Goal: Information Seeking & Learning: Learn about a topic

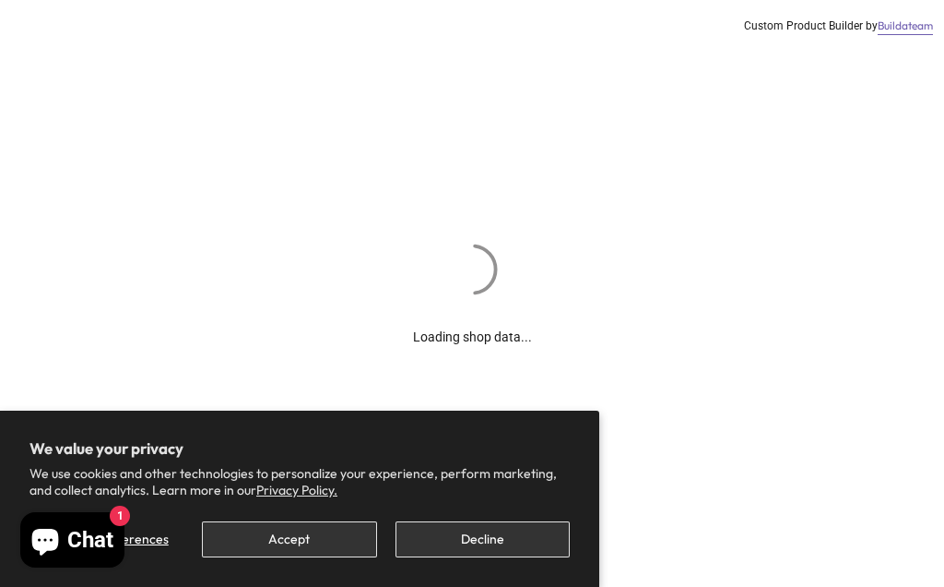
click at [295, 551] on button "Accept" at bounding box center [289, 539] width 174 height 36
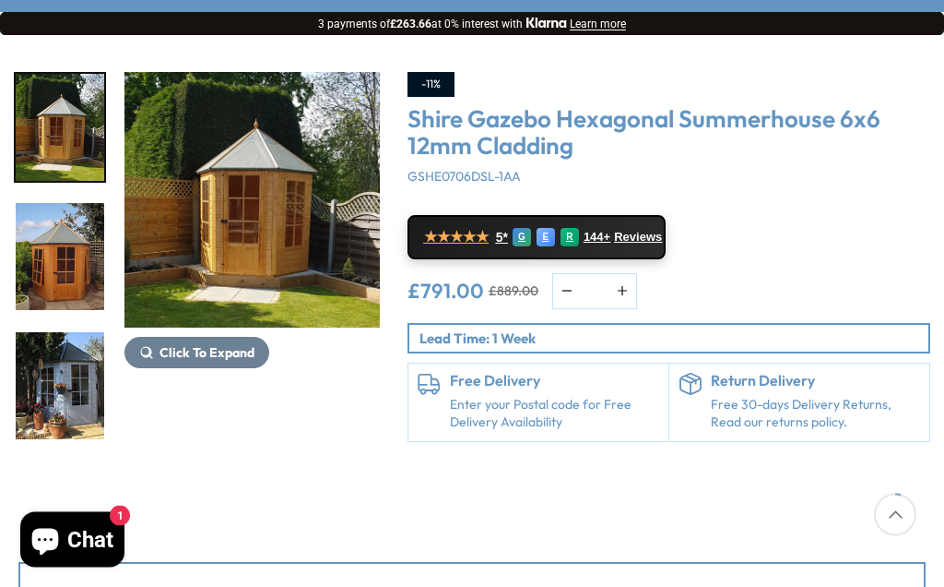
scroll to position [216, 0]
click at [302, 216] on img "1 / 15" at bounding box center [251, 200] width 255 height 255
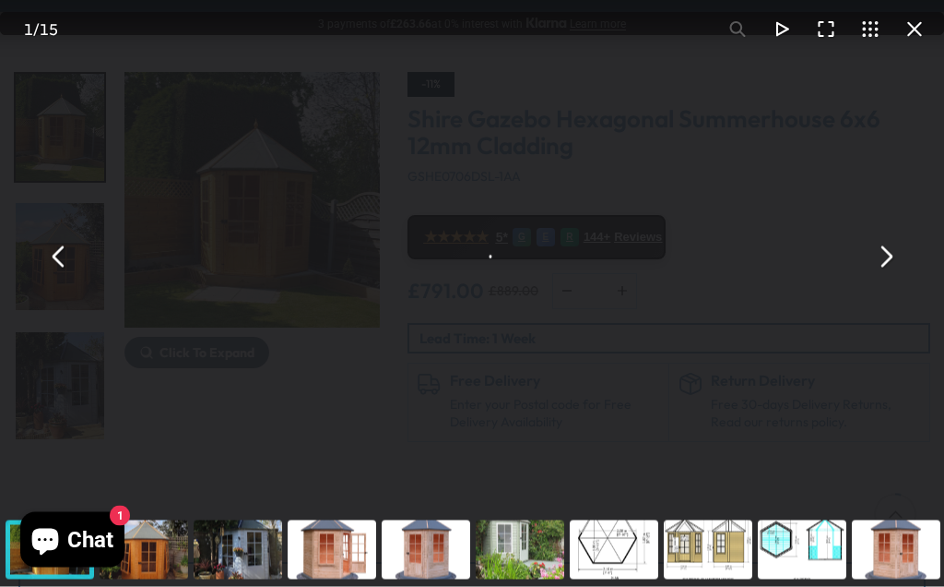
scroll to position [217, 0]
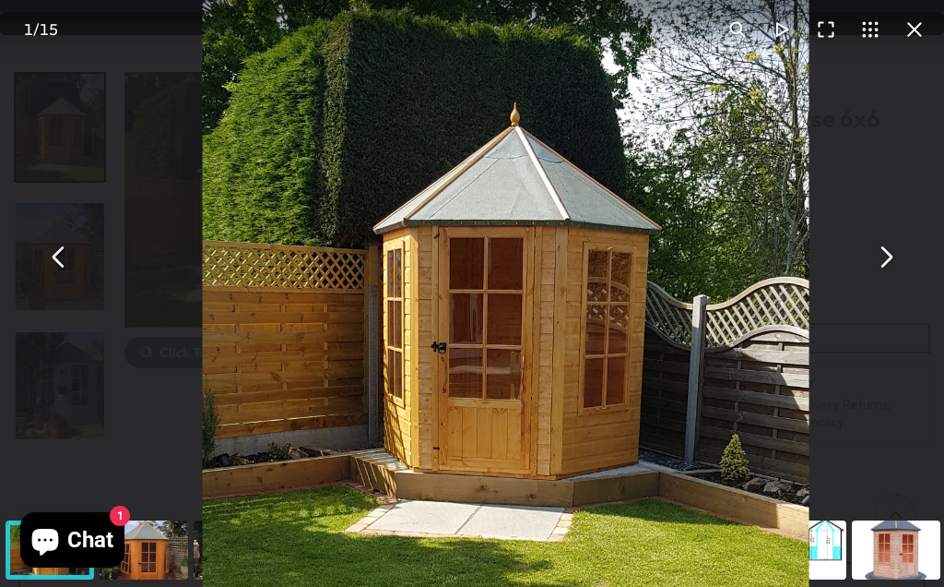
click at [884, 279] on button "You can close this modal content with the ESC key" at bounding box center [885, 256] width 44 height 44
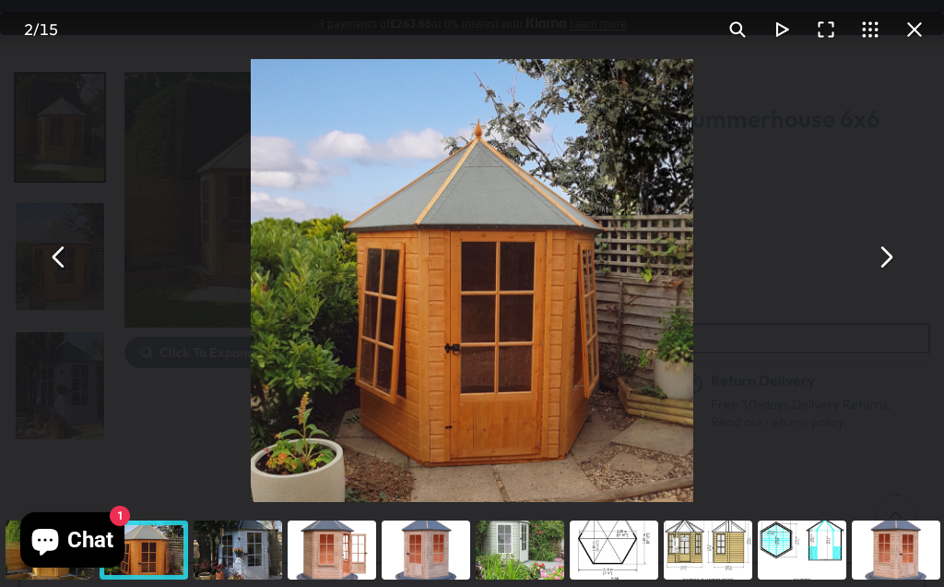
click at [895, 279] on button "You can close this modal content with the ESC key" at bounding box center [885, 256] width 44 height 44
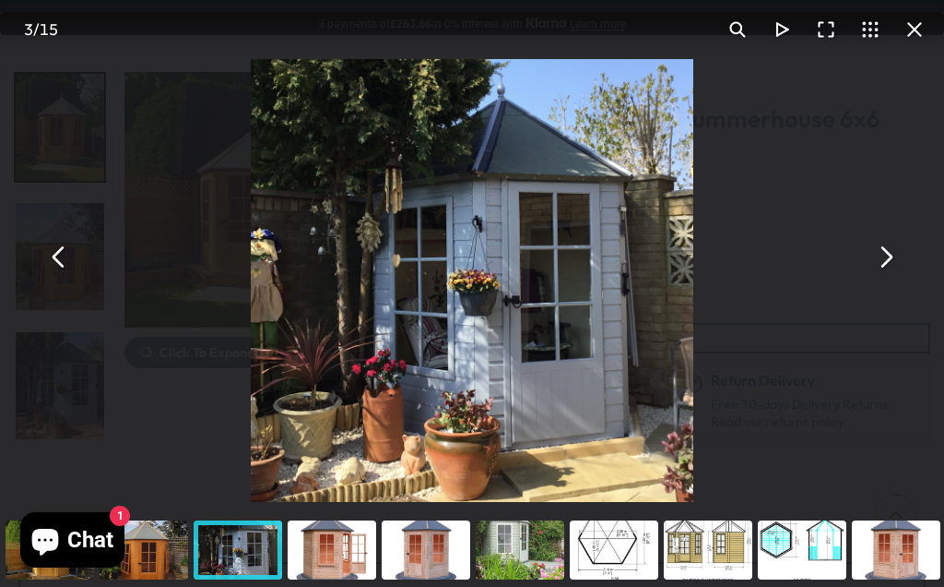
click at [890, 279] on button "You can close this modal content with the ESC key" at bounding box center [885, 256] width 44 height 44
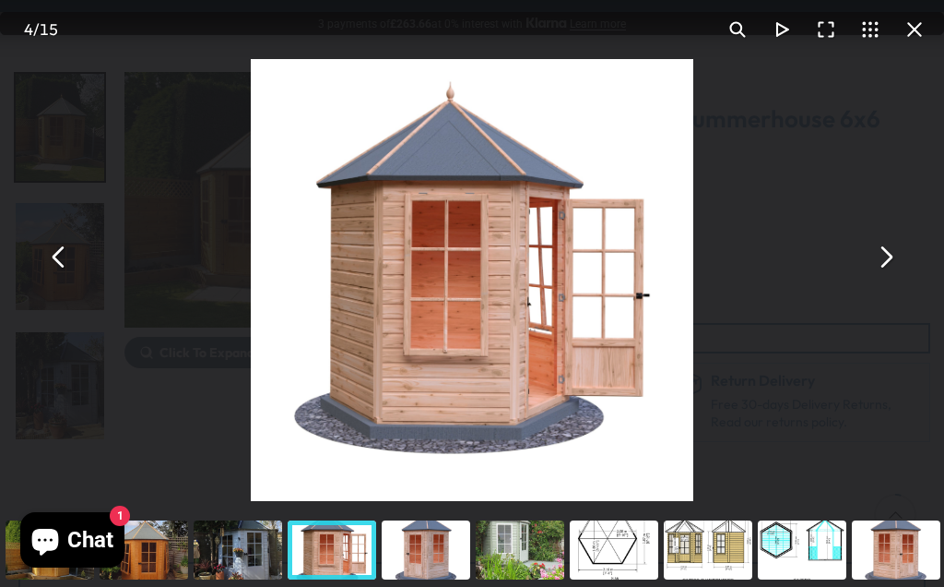
click at [887, 279] on button "You can close this modal content with the ESC key" at bounding box center [885, 256] width 44 height 44
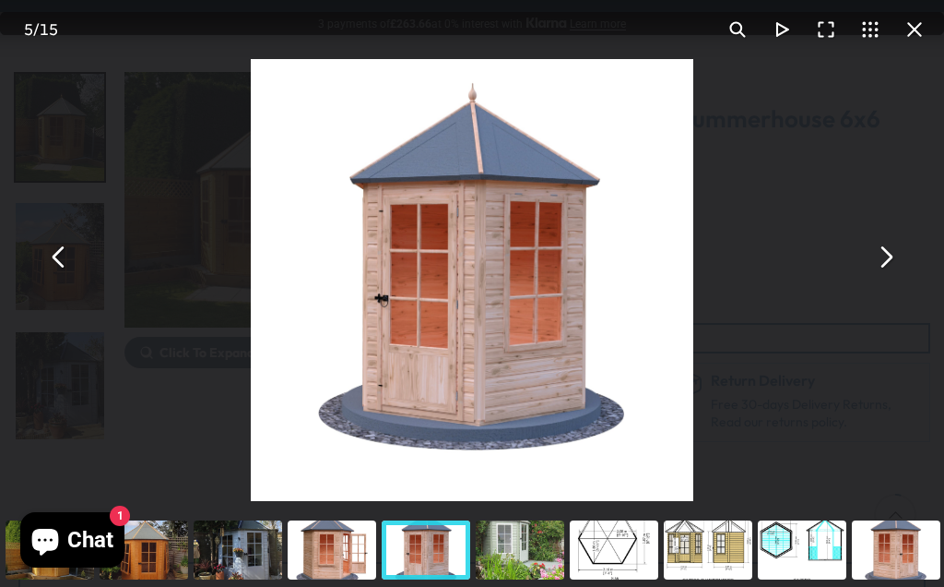
click at [888, 279] on button "You can close this modal content with the ESC key" at bounding box center [885, 256] width 44 height 44
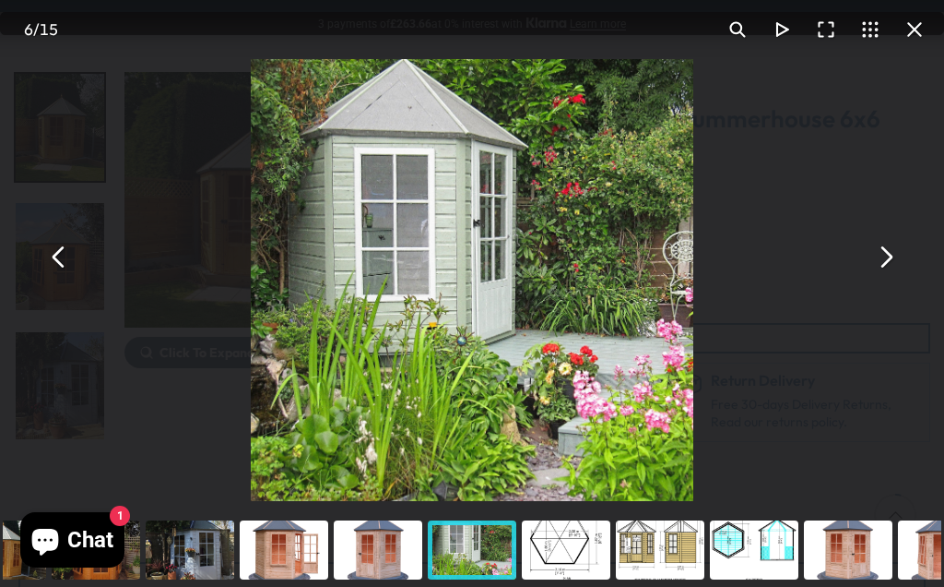
click at [888, 279] on button "You can close this modal content with the ESC key" at bounding box center [885, 256] width 44 height 44
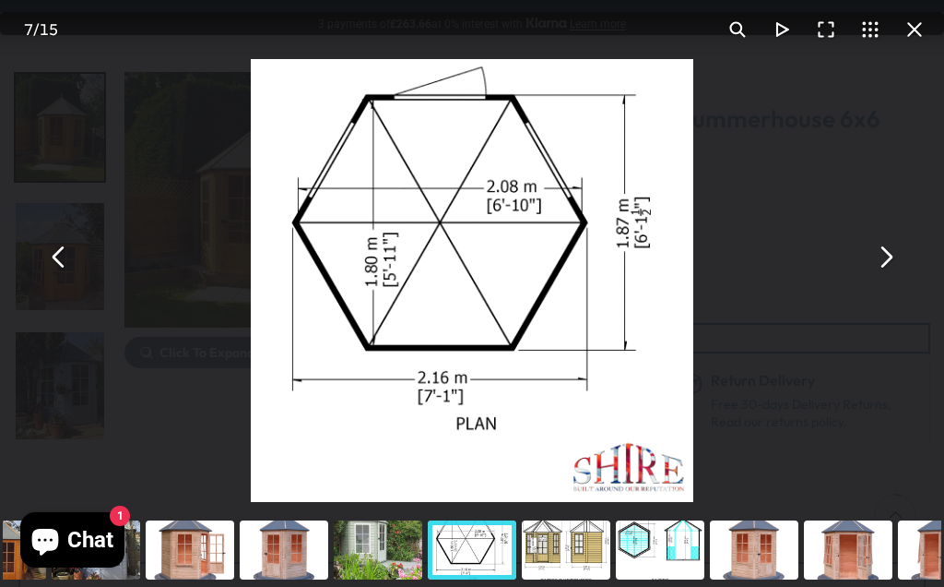
click at [885, 279] on button "You can close this modal content with the ESC key" at bounding box center [885, 256] width 44 height 44
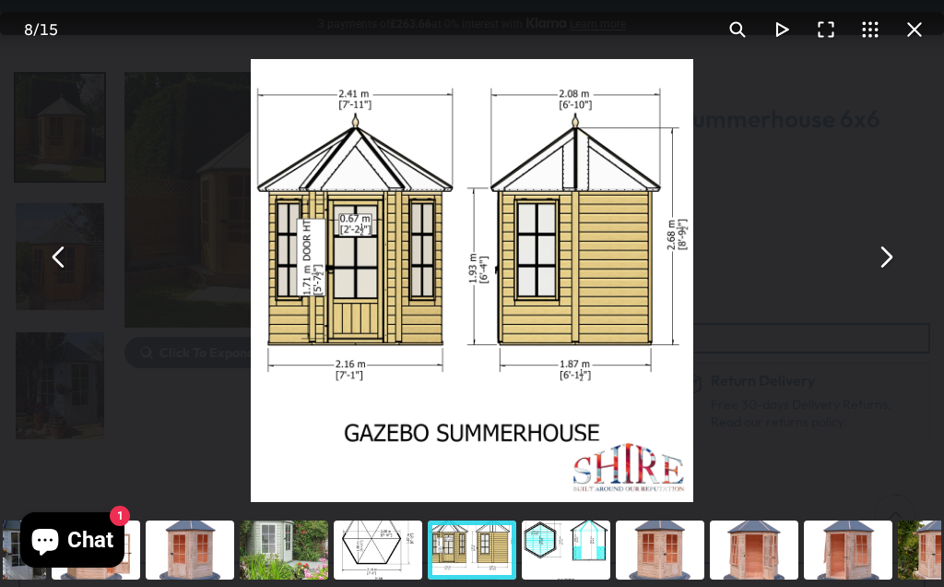
click at [884, 279] on button "You can close this modal content with the ESC key" at bounding box center [885, 256] width 44 height 44
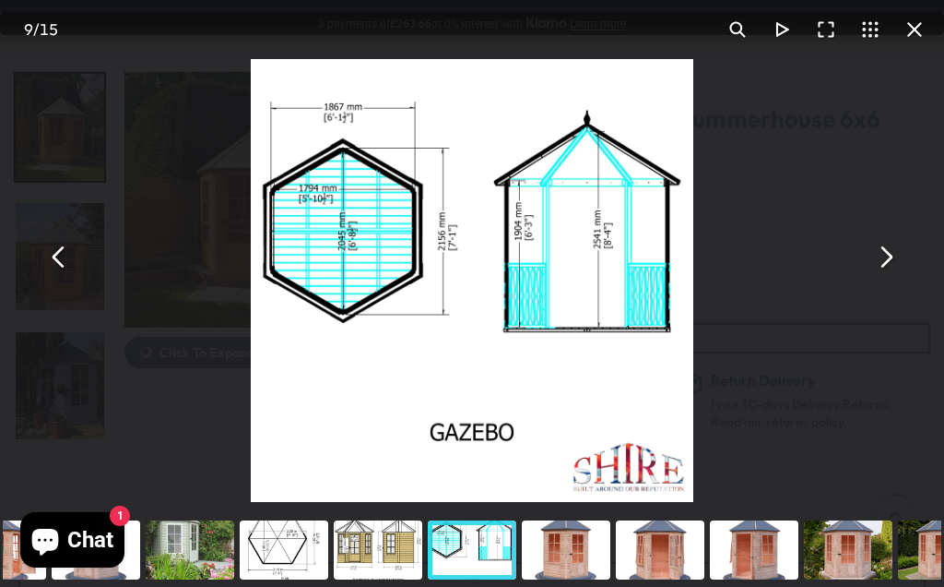
click at [890, 279] on button "You can close this modal content with the ESC key" at bounding box center [885, 256] width 44 height 44
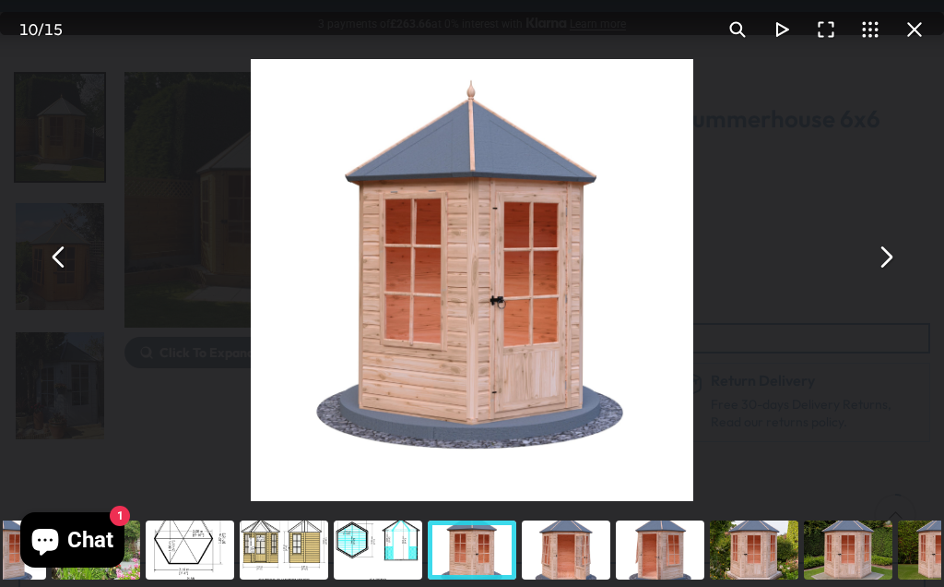
click at [884, 279] on button "You can close this modal content with the ESC key" at bounding box center [885, 256] width 44 height 44
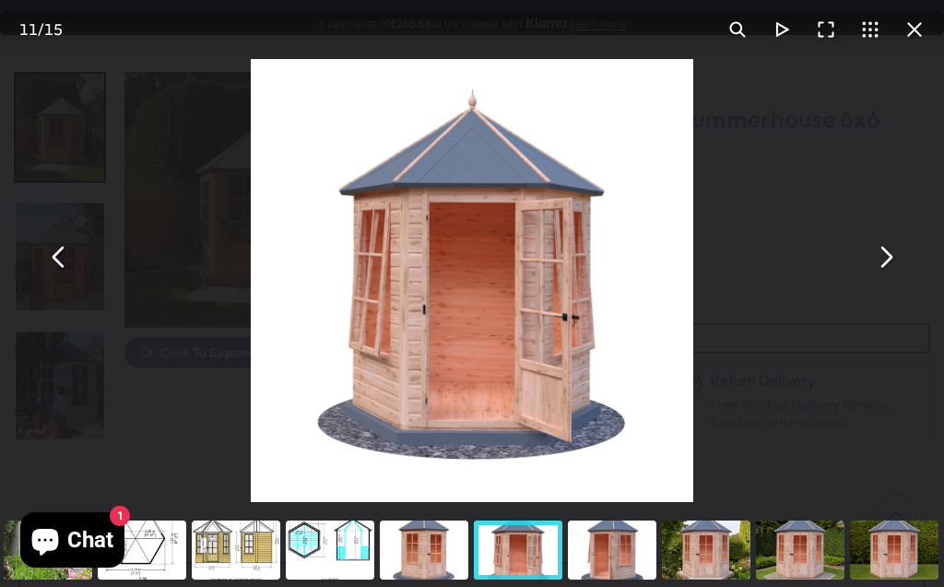
click at [889, 279] on button "You can close this modal content with the ESC key" at bounding box center [885, 256] width 44 height 44
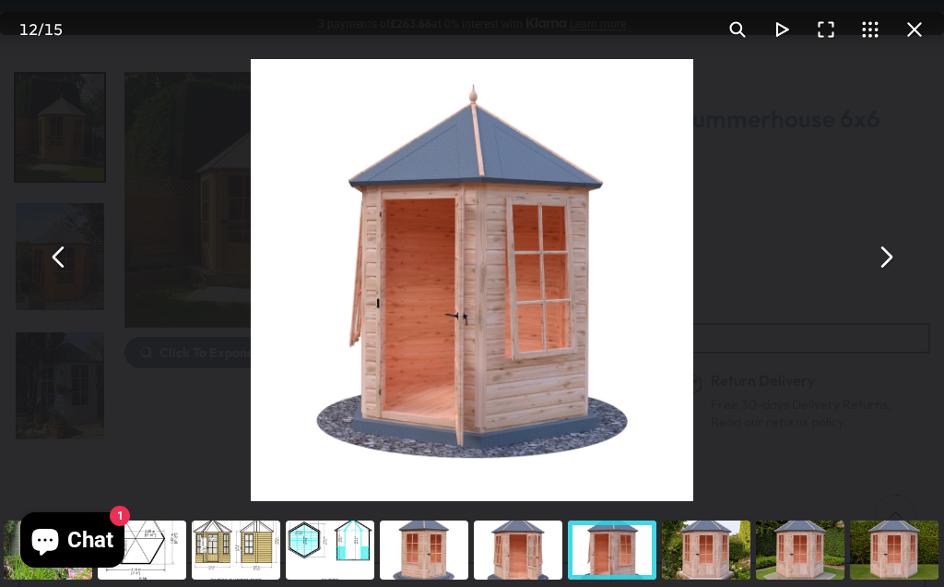
click at [880, 279] on button "You can close this modal content with the ESC key" at bounding box center [885, 256] width 44 height 44
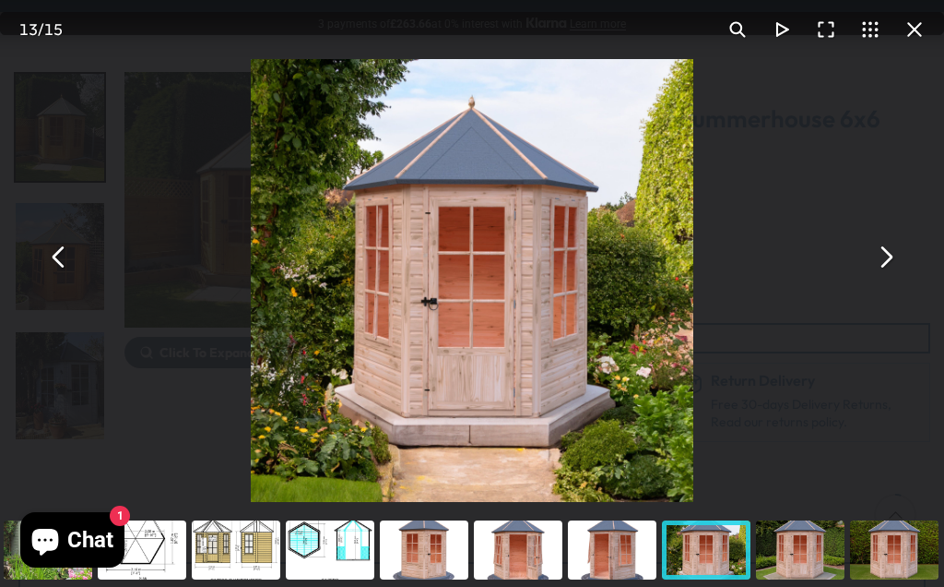
click at [886, 279] on button "You can close this modal content with the ESC key" at bounding box center [885, 256] width 44 height 44
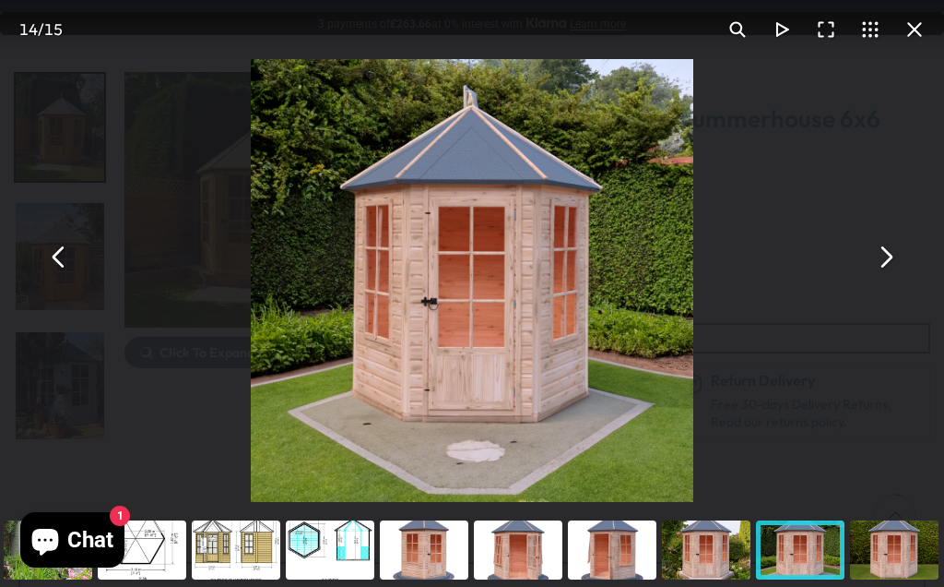
click at [883, 279] on button "You can close this modal content with the ESC key" at bounding box center [885, 256] width 44 height 44
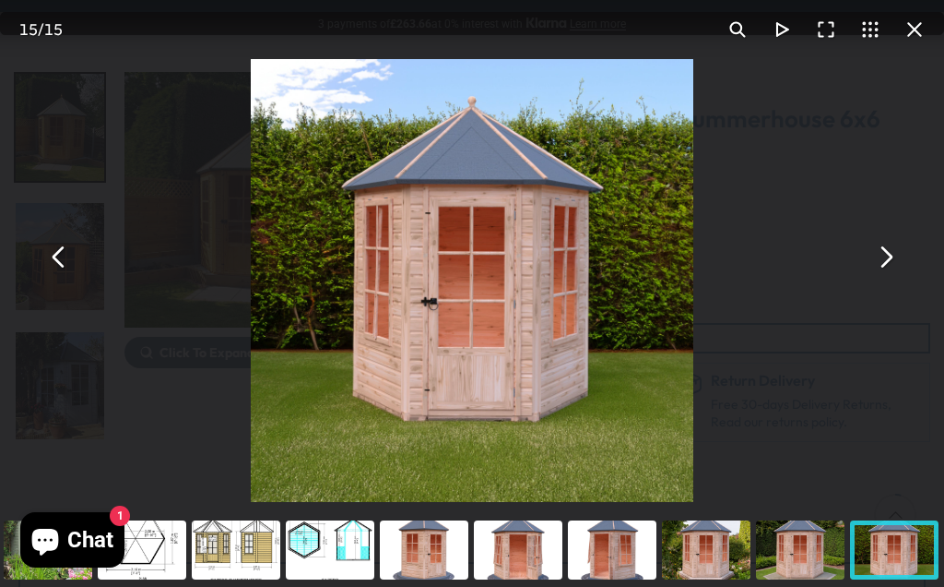
click at [893, 279] on button "You can close this modal content with the ESC key" at bounding box center [885, 256] width 44 height 44
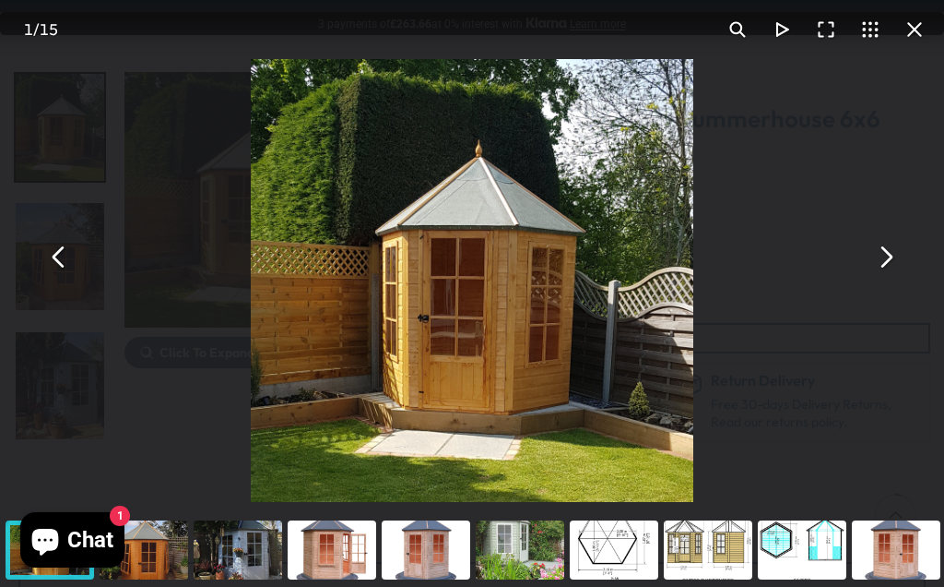
click at [891, 279] on button "You can close this modal content with the ESC key" at bounding box center [885, 256] width 44 height 44
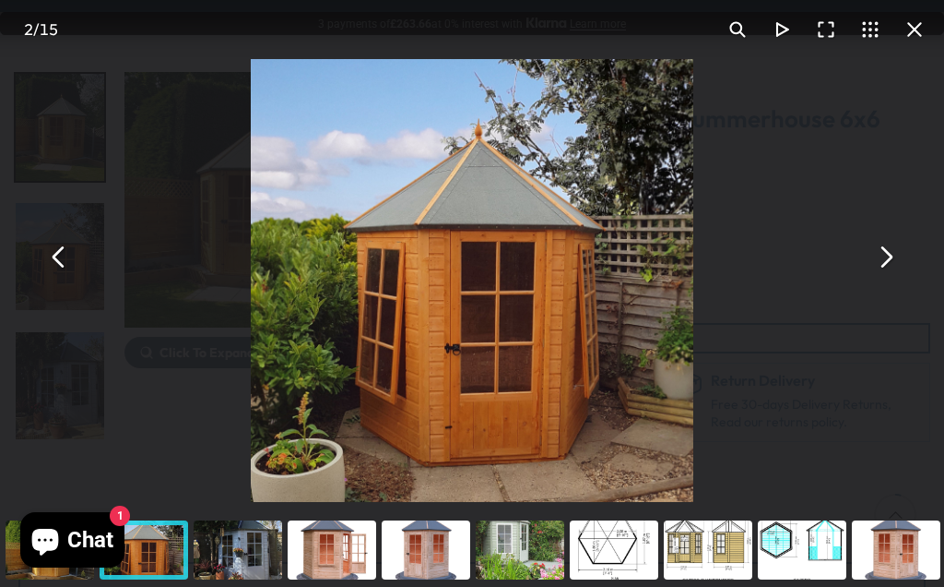
click at [888, 279] on button "You can close this modal content with the ESC key" at bounding box center [885, 256] width 44 height 44
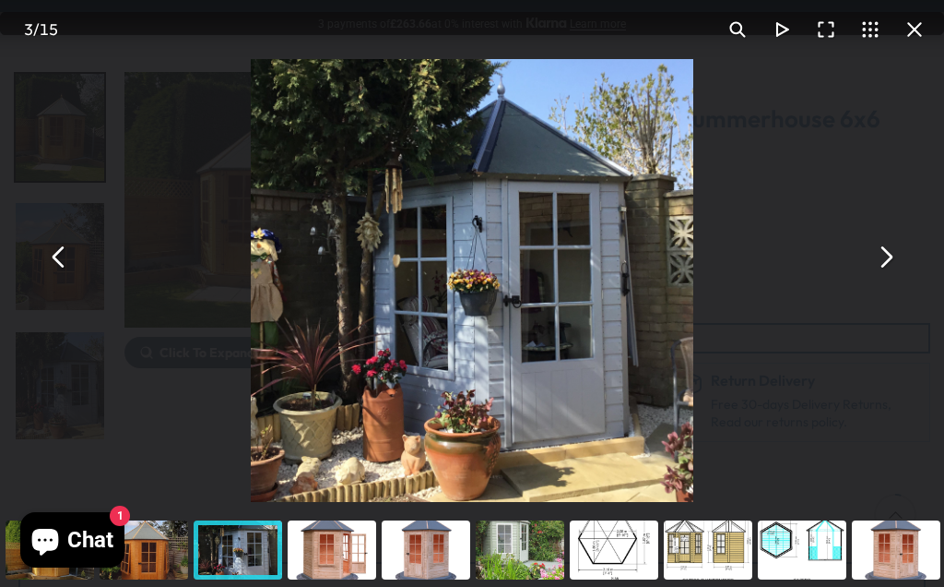
click at [915, 32] on button "You can close this modal content with the ESC key" at bounding box center [915, 29] width 44 height 44
